Goal: Transaction & Acquisition: Download file/media

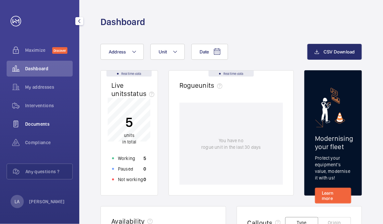
click at [41, 120] on div "Documents" at bounding box center [40, 124] width 66 height 16
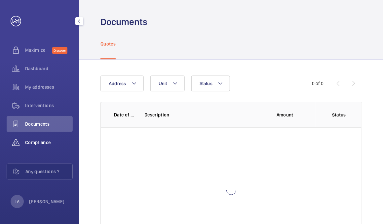
click at [41, 139] on span "Compliance" at bounding box center [49, 142] width 48 height 7
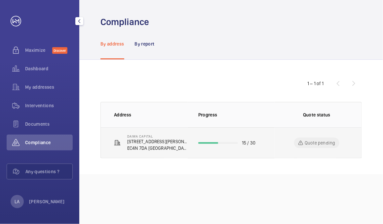
click at [154, 134] on p "Daiwa Capital" at bounding box center [157, 136] width 60 height 4
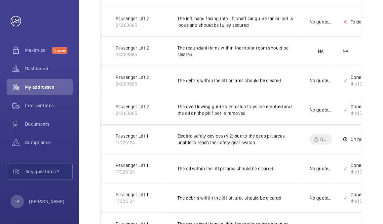
scroll to position [821, 0]
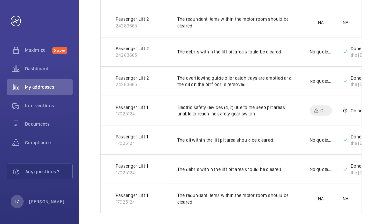
click at [177, 139] on td "The oil within the lift pit area should be cleared" at bounding box center [233, 139] width 132 height 29
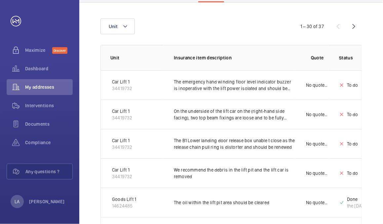
scroll to position [0, 0]
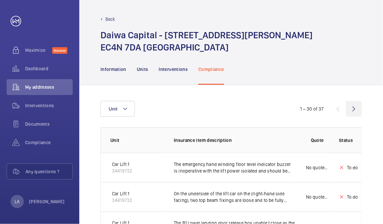
click at [349, 108] on wm-front-icon-button at bounding box center [354, 109] width 16 height 16
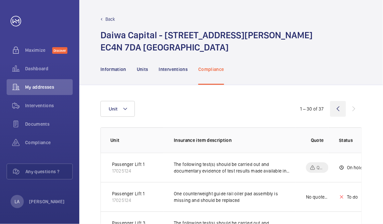
click at [332, 109] on wm-front-icon-button at bounding box center [338, 109] width 16 height 16
click at [31, 67] on span "Dashboard" at bounding box center [49, 68] width 48 height 7
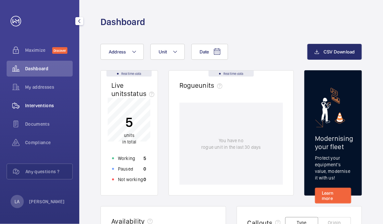
click at [29, 107] on span "Interventions" at bounding box center [49, 105] width 48 height 7
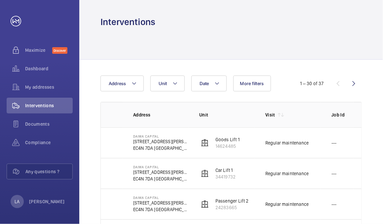
scroll to position [0, 83]
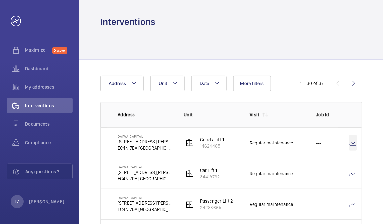
click at [350, 143] on wm-front-icon-button at bounding box center [353, 143] width 8 height 16
